Goal: Task Accomplishment & Management: Use online tool/utility

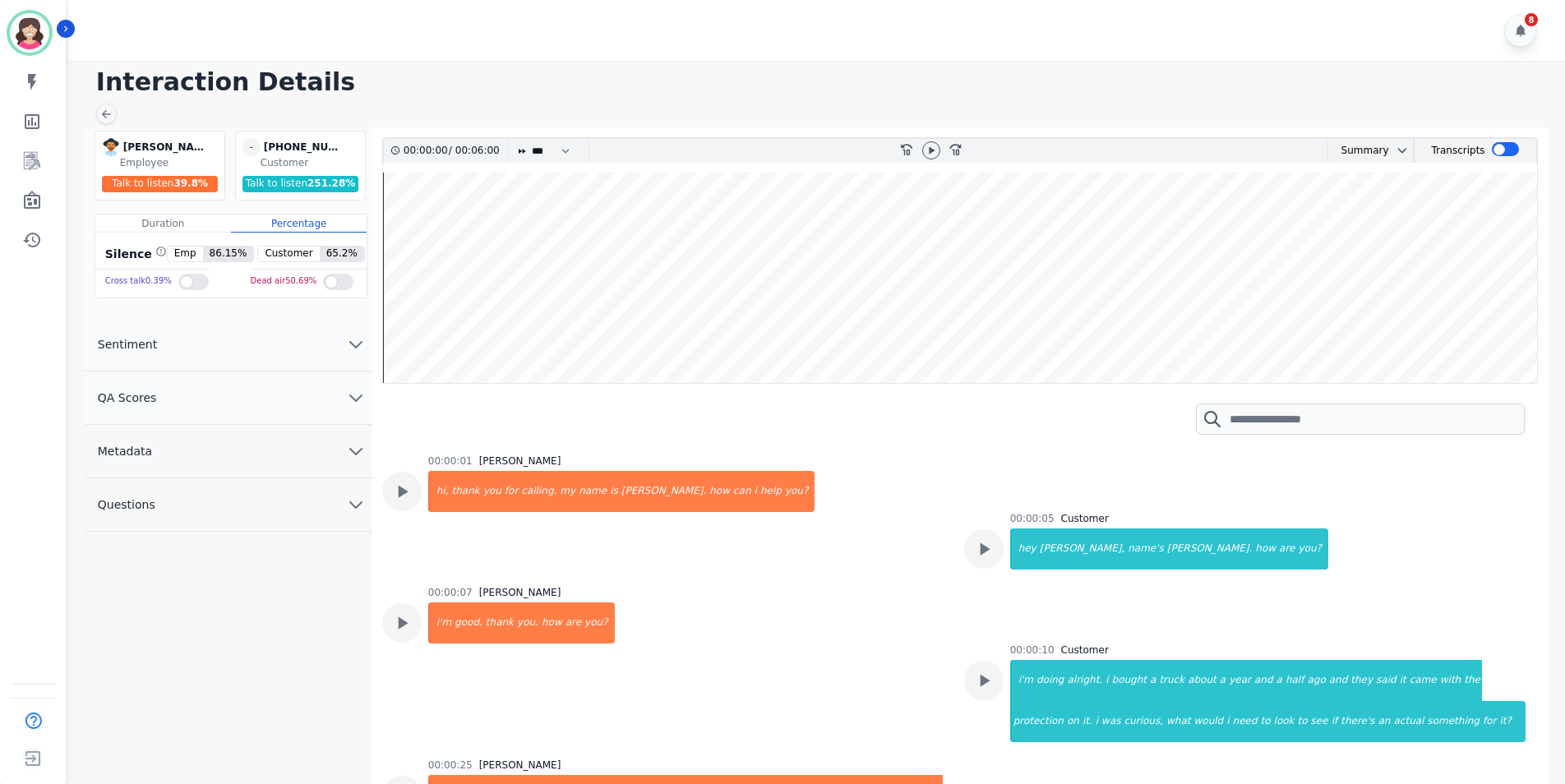
scroll to position [1424, 0]
